Goal: Information Seeking & Learning: Find specific fact

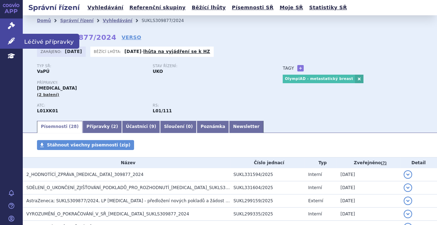
click at [11, 38] on icon at bounding box center [11, 40] width 7 height 7
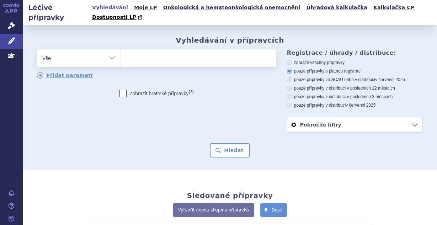
click at [168, 52] on ul at bounding box center [198, 56] width 154 height 15
click at [121, 52] on select at bounding box center [121, 58] width 0 height 18
paste input "232991"
type input "232991"
select select "232991"
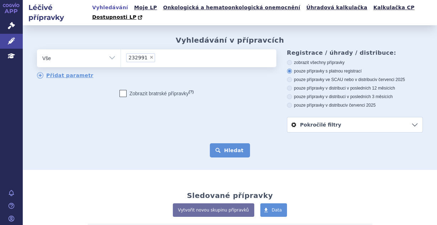
click at [231, 143] on button "Hledat" at bounding box center [230, 150] width 40 height 14
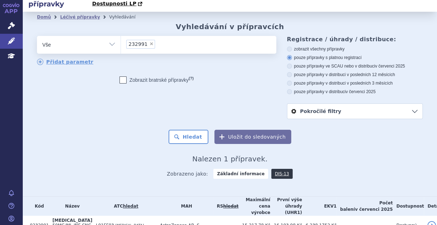
scroll to position [31, 0]
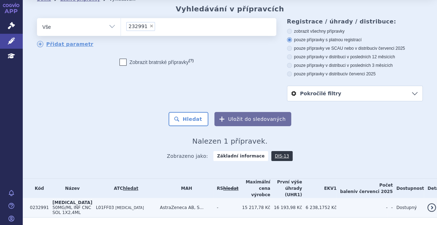
click at [148, 198] on td "L01FF03 [MEDICAL_DATA]" at bounding box center [125, 208] width 64 height 20
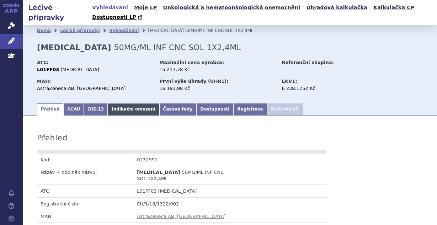
click at [113, 104] on link "Indikační omezení" at bounding box center [133, 110] width 51 height 12
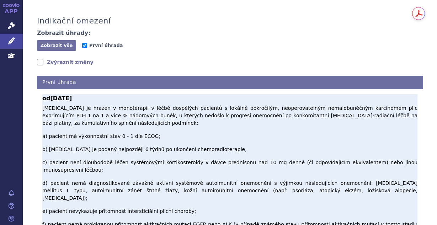
scroll to position [159, 0]
